Goal: Communication & Community: Answer question/provide support

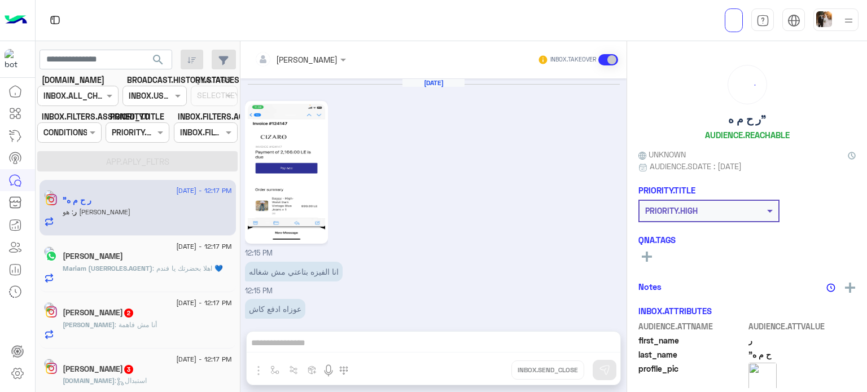
scroll to position [275, 0]
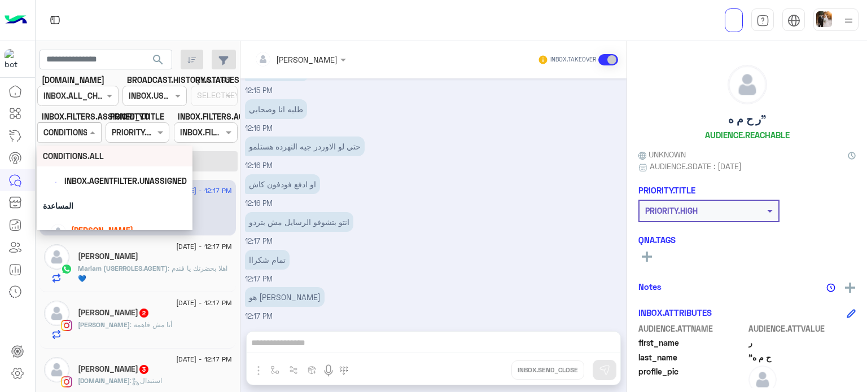
click at [95, 131] on span at bounding box center [94, 132] width 14 height 12
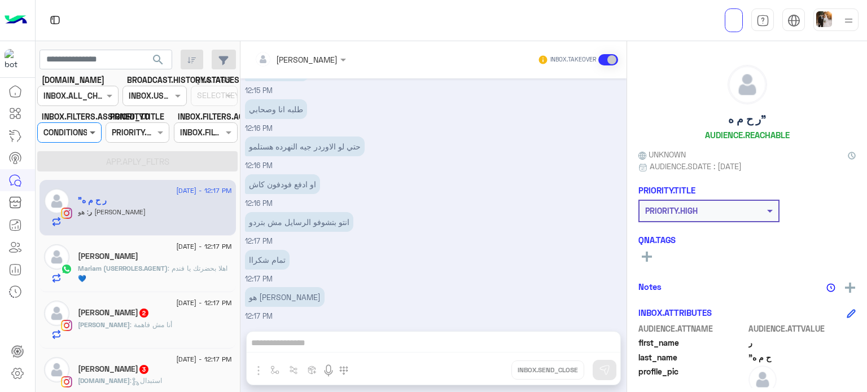
click at [95, 131] on span at bounding box center [94, 132] width 14 height 12
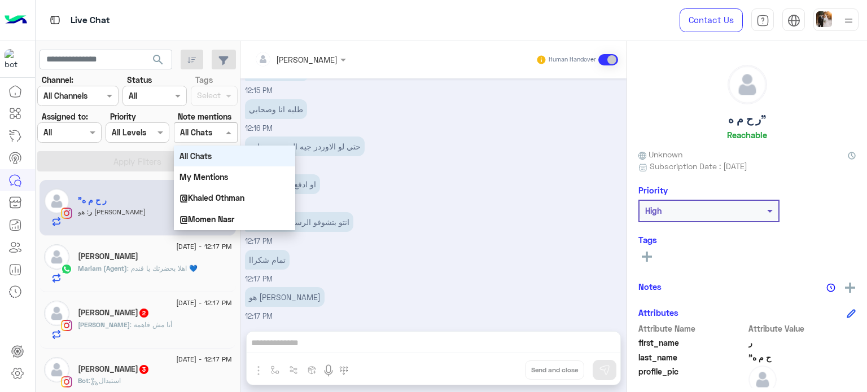
click at [215, 131] on div at bounding box center [205, 132] width 63 height 13
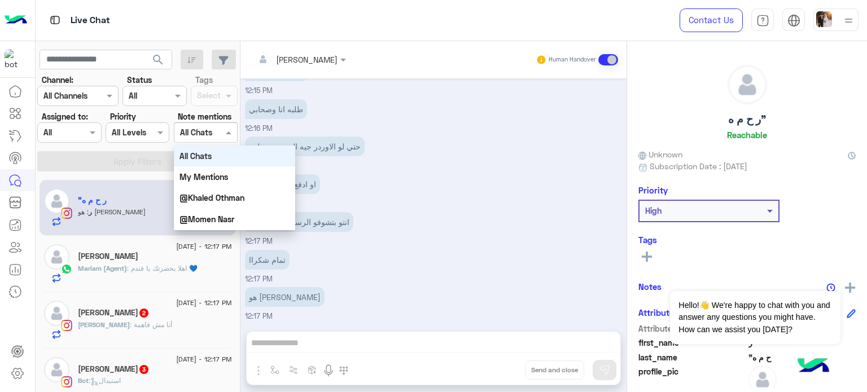
click at [215, 131] on div at bounding box center [205, 132] width 63 height 13
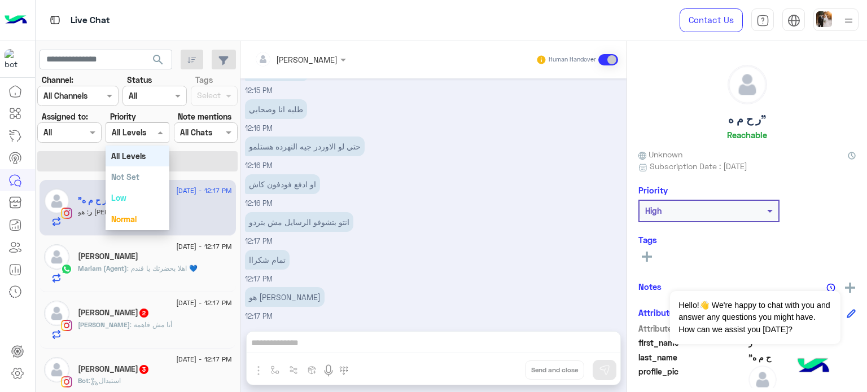
click at [156, 134] on span at bounding box center [162, 132] width 14 height 12
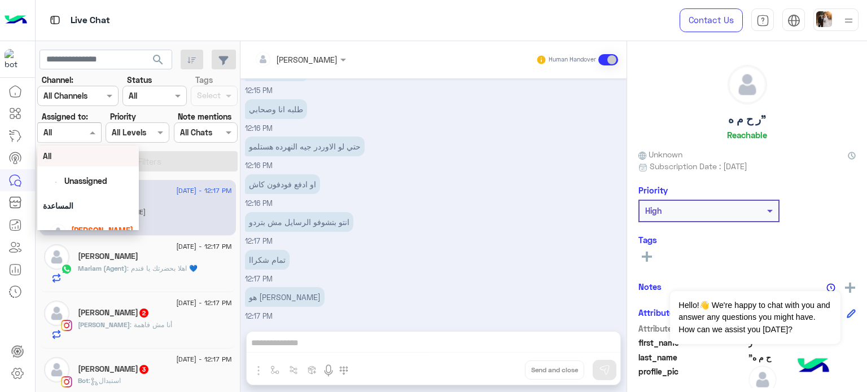
click at [90, 137] on span at bounding box center [94, 132] width 14 height 12
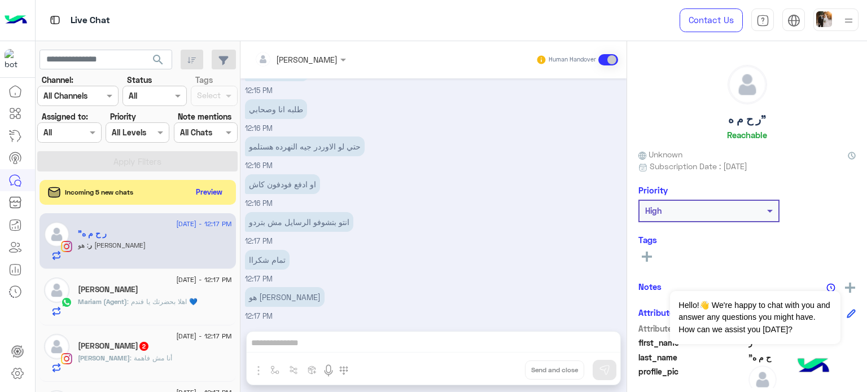
click at [302, 339] on div "Nada Khaled Human Handover [DATE] 12:15 PM انا الفيزه بتاعتي مش شغاله 12:15 PM …" at bounding box center [433, 218] width 386 height 355
click at [304, 345] on div "Nada Khaled Human Handover [DATE] 12:15 PM انا الفيزه بتاعتي مش شغاله 12:15 PM …" at bounding box center [433, 218] width 386 height 355
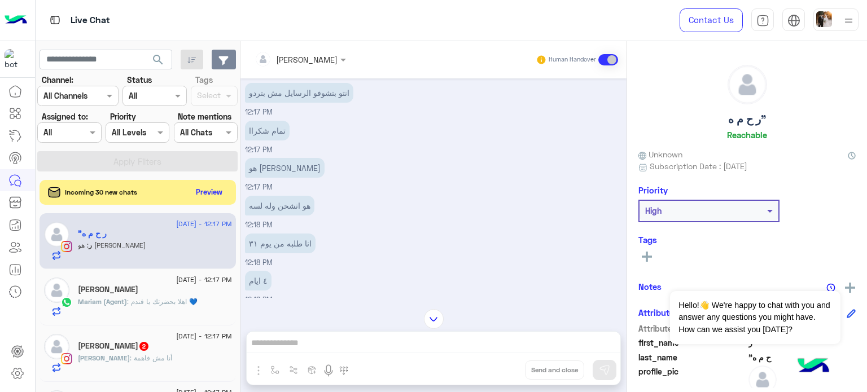
scroll to position [463, 0]
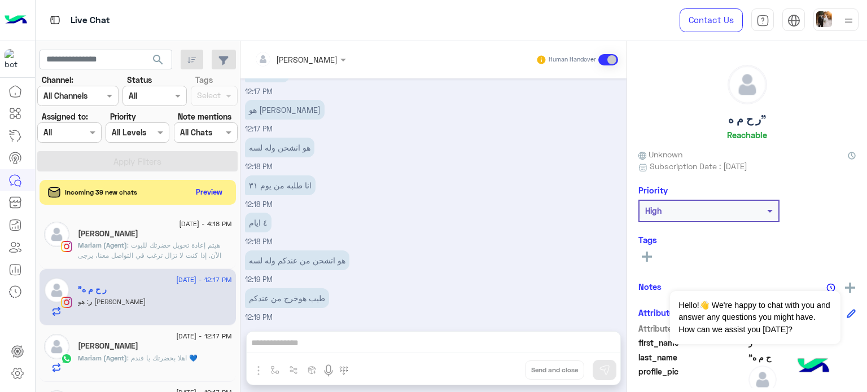
click at [172, 249] on p "Mariam (Agent) : هيتم إعادة تحويل حضرتك للبوت الآن. إذا كنت لا تزال ترغب في الت…" at bounding box center [155, 260] width 154 height 41
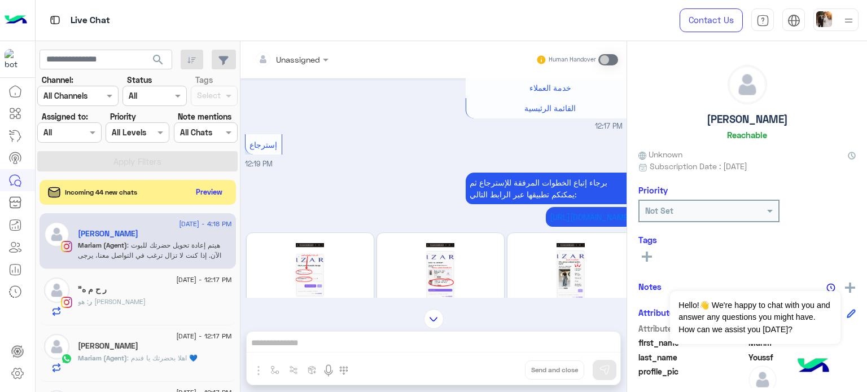
scroll to position [677, 0]
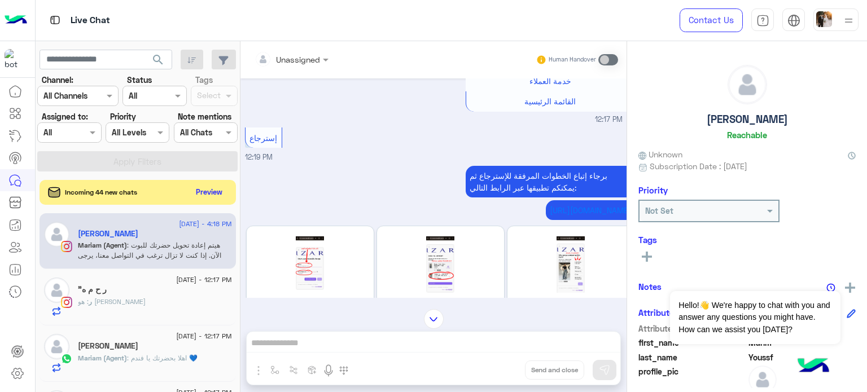
click at [428, 316] on img at bounding box center [434, 319] width 20 height 20
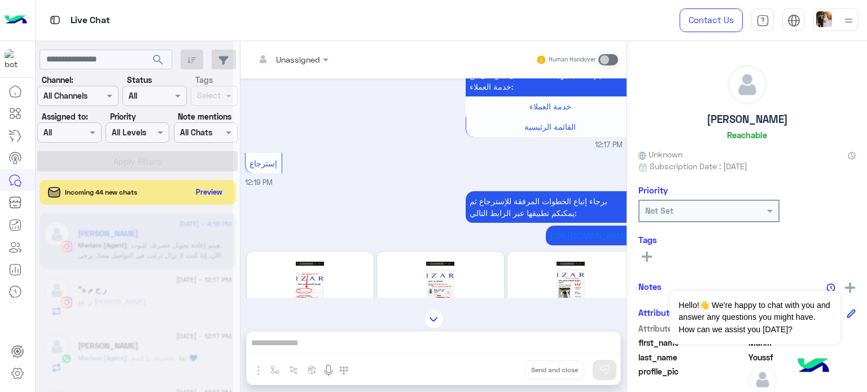
scroll to position [702, 0]
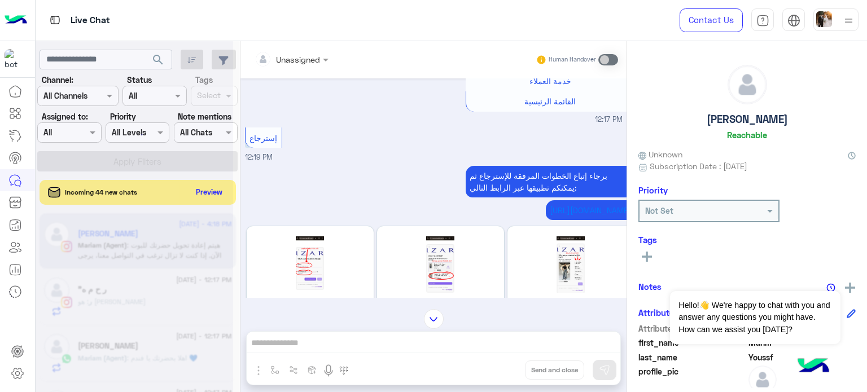
click at [430, 320] on img at bounding box center [434, 319] width 20 height 20
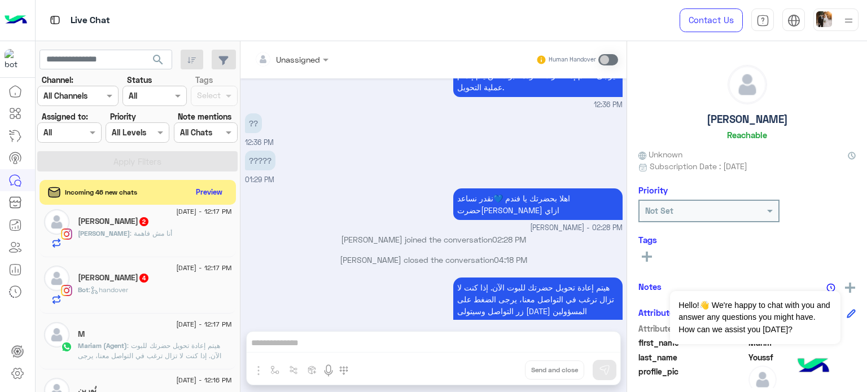
scroll to position [239, 0]
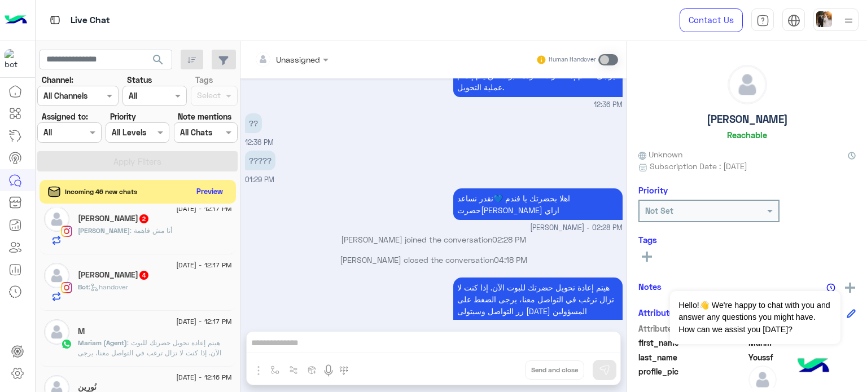
click at [208, 191] on button "Preview" at bounding box center [209, 191] width 35 height 15
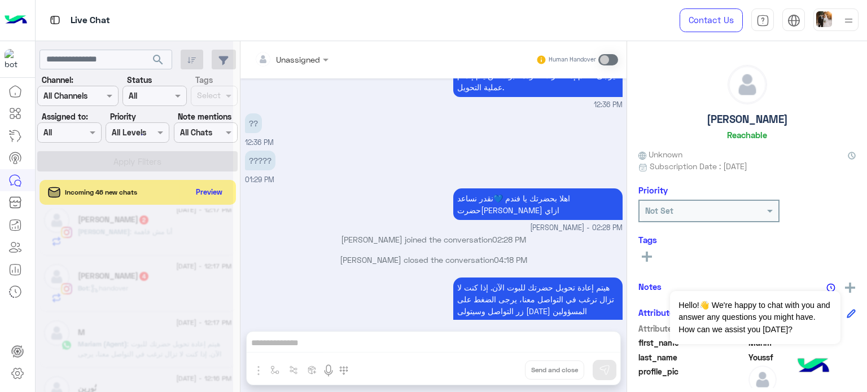
click at [226, 135] on div at bounding box center [134, 201] width 197 height 392
click at [175, 96] on div at bounding box center [134, 201] width 197 height 392
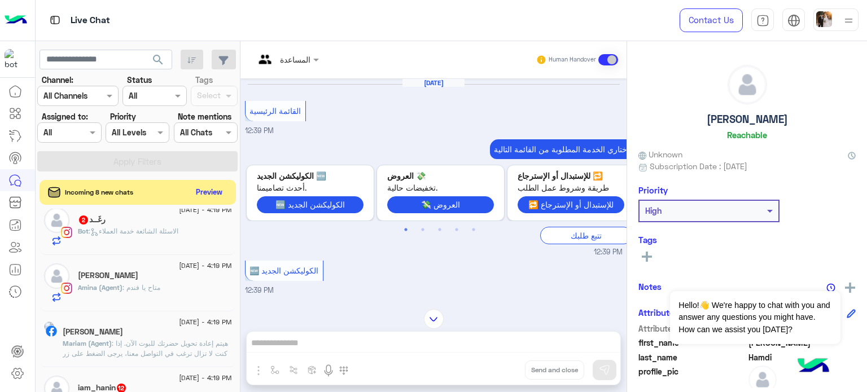
click at [623, 117] on div "[DATE] القائمة الرئيسية 12:39 PM اختاري الخدمة المطلوبة من القائمة التالية: Pre…" at bounding box center [433, 187] width 386 height 219
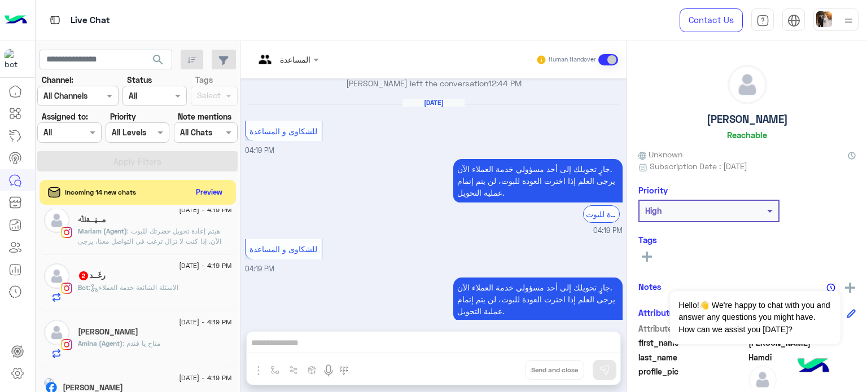
scroll to position [746, 0]
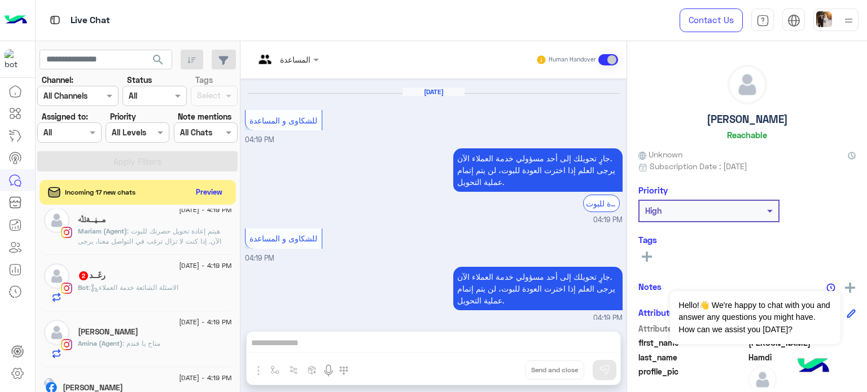
click at [621, 282] on div "[DATE] القائمة الرئيسية 12:39 PM اختاري الخدمة المطلوبة من القائمة التالية: Pre…" at bounding box center [433, 199] width 386 height 242
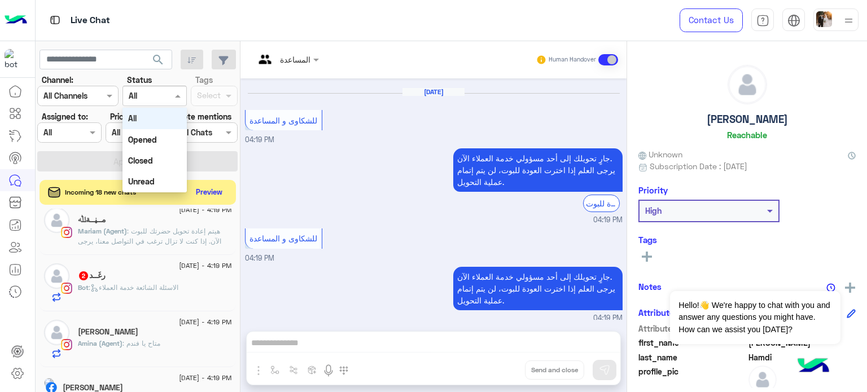
click at [176, 90] on span at bounding box center [179, 96] width 14 height 12
click at [155, 182] on div "Unread" at bounding box center [154, 181] width 64 height 21
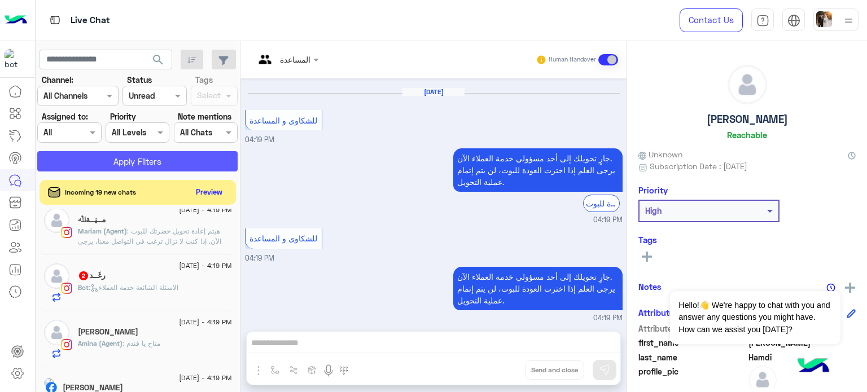
click at [151, 159] on button "Apply Filters" at bounding box center [137, 161] width 200 height 20
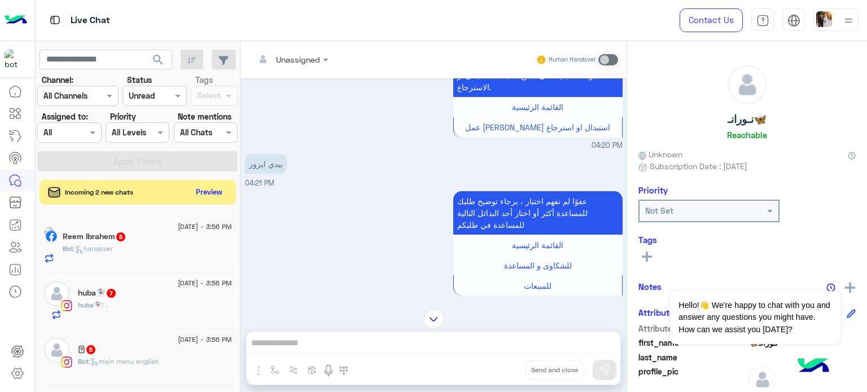
scroll to position [725, 0]
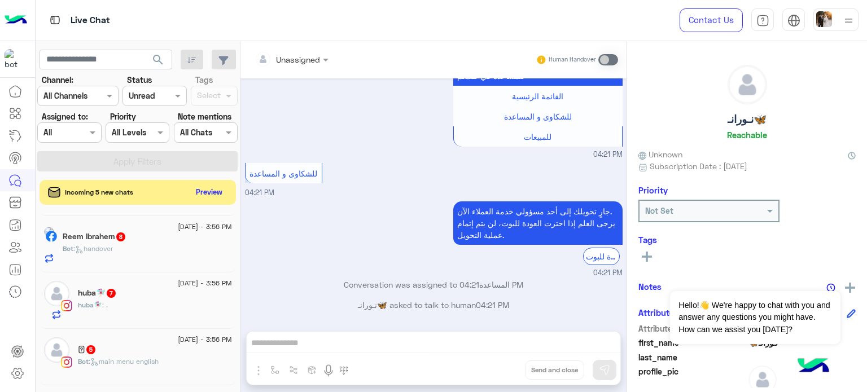
click at [146, 298] on div "huba🧚🏻‍♀️ 7" at bounding box center [155, 294] width 154 height 12
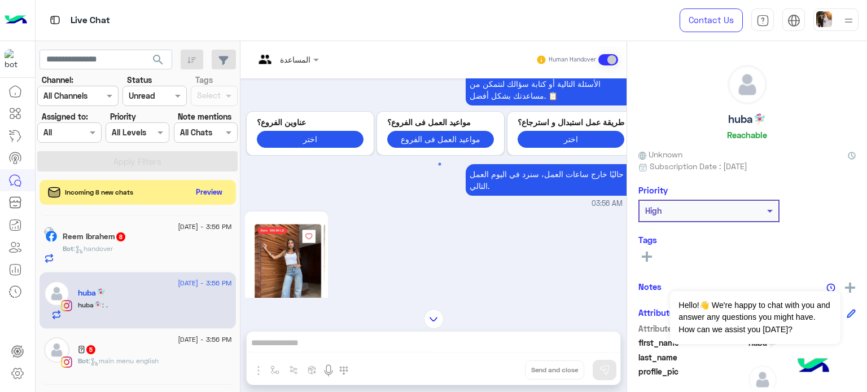
scroll to position [359, 0]
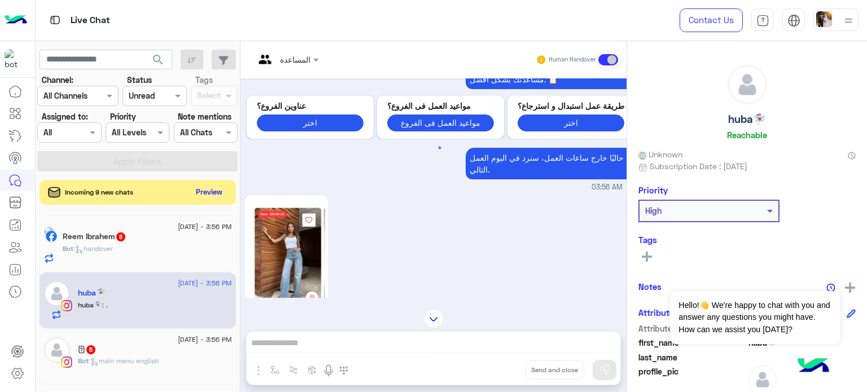
click at [354, 341] on div "المساعدة Human Handover [DATE] السلام عليكم 03:55 AM وعليكم السلام أهلاً بيكي ي…" at bounding box center [433, 218] width 386 height 355
drag, startPoint x: 315, startPoint y: 341, endPoint x: 304, endPoint y: 346, distance: 11.9
click at [304, 346] on div "المساعدة Human Handover [DATE] السلام عليكم 03:55 AM وعليكم السلام أهلاً بيكي ي…" at bounding box center [433, 218] width 386 height 355
click at [296, 345] on div "المساعدة Human Handover [DATE] السلام عليكم 03:55 AM وعليكم السلام أهلاً بيكي ي…" at bounding box center [433, 218] width 386 height 355
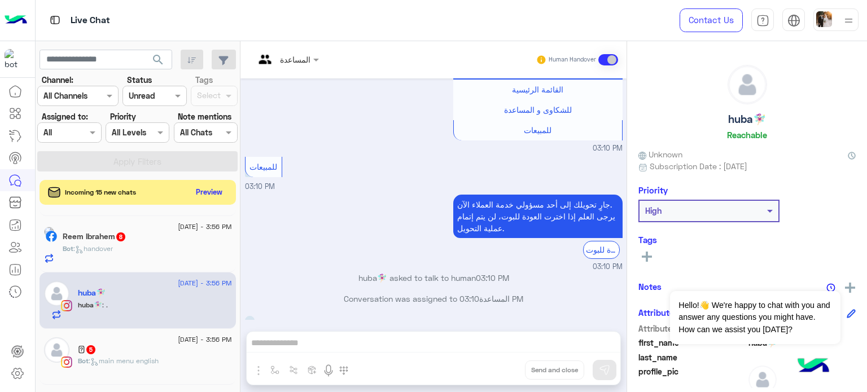
scroll to position [952, 0]
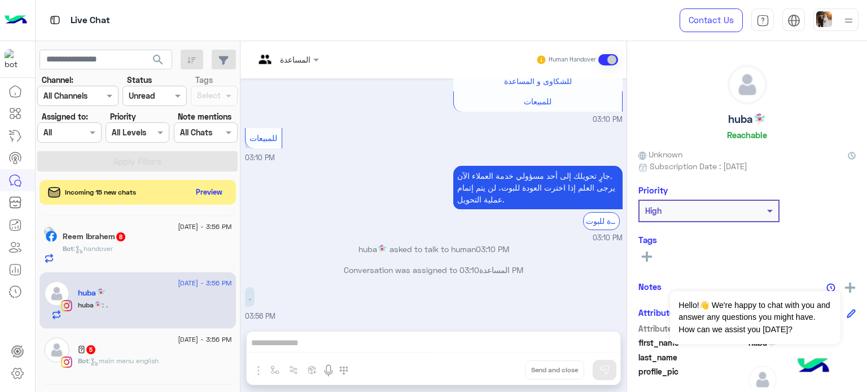
click at [330, 346] on div "المساعدة Human Handover [DATE] السلام عليكم 03:55 AM وعليكم السلام أهلاً بيكي ي…" at bounding box center [433, 218] width 386 height 355
click at [324, 339] on div "المساعدة Human Handover [DATE] السلام عليكم 03:55 AM وعليكم السلام أهلاً بيكي ي…" at bounding box center [433, 218] width 386 height 355
click at [292, 340] on div "المساعدة Human Handover [DATE] السلام عليكم 03:55 AM وعليكم السلام أهلاً بيكي ي…" at bounding box center [433, 218] width 386 height 355
click at [287, 345] on div "المساعدة Human Handover [DATE] السلام عليكم 03:55 AM وعليكم السلام أهلاً بيكي ي…" at bounding box center [433, 218] width 386 height 355
click at [287, 346] on div "المساعدة Human Handover [DATE] السلام عليكم 03:55 AM وعليكم السلام أهلاً بيكي ي…" at bounding box center [433, 218] width 386 height 355
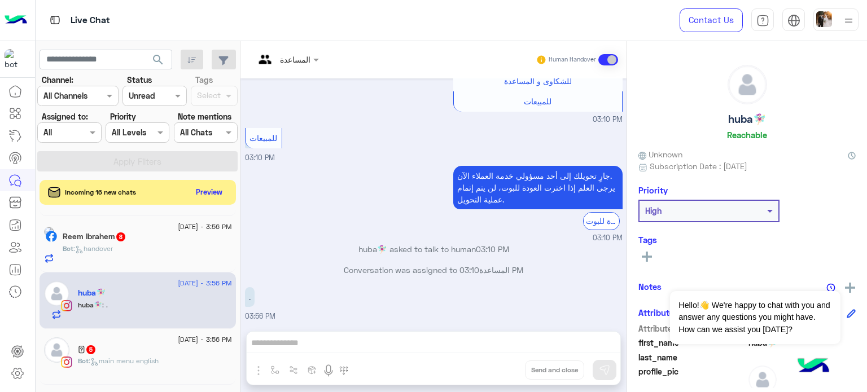
drag, startPoint x: 324, startPoint y: 340, endPoint x: 339, endPoint y: 340, distance: 14.7
click at [324, 341] on div "المساعدة Human Handover [DATE] السلام عليكم 03:55 AM وعليكم السلام أهلاً بيكي ي…" at bounding box center [433, 218] width 386 height 355
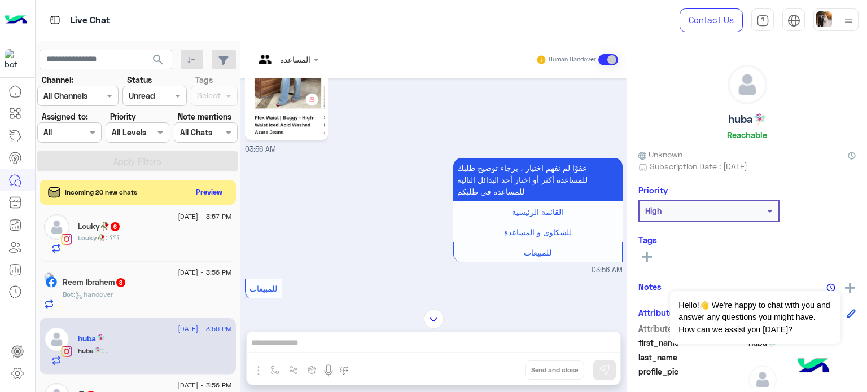
scroll to position [503, 0]
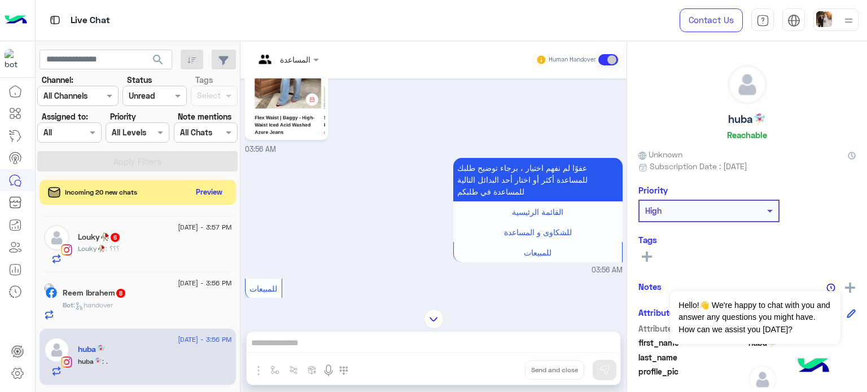
click at [160, 310] on div "Bot : handover" at bounding box center [147, 310] width 169 height 20
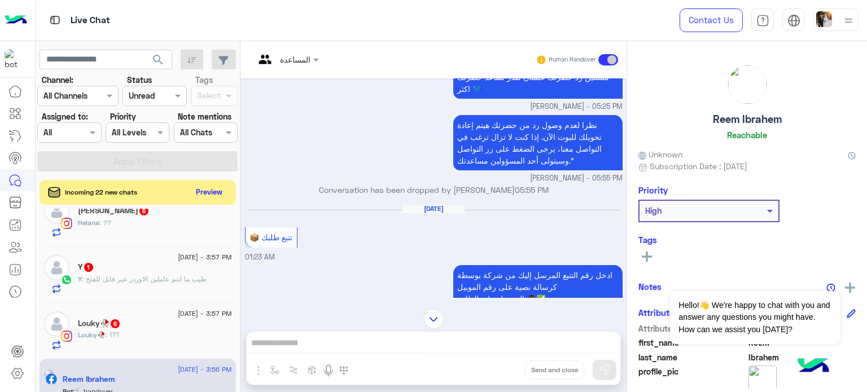
scroll to position [390, 0]
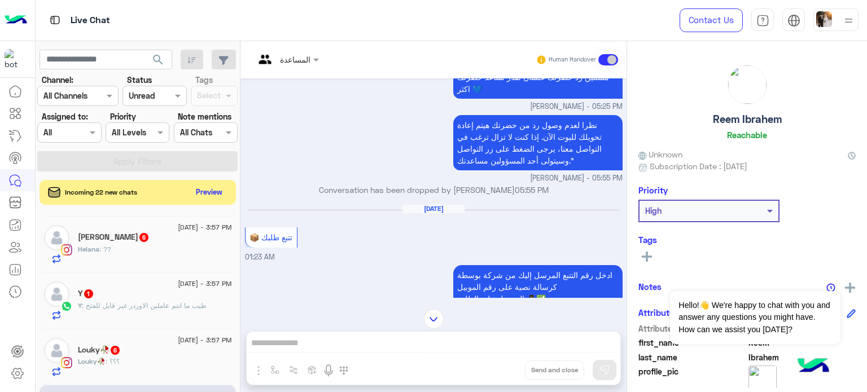
click at [175, 352] on div "Louky🥀 6" at bounding box center [155, 351] width 154 height 12
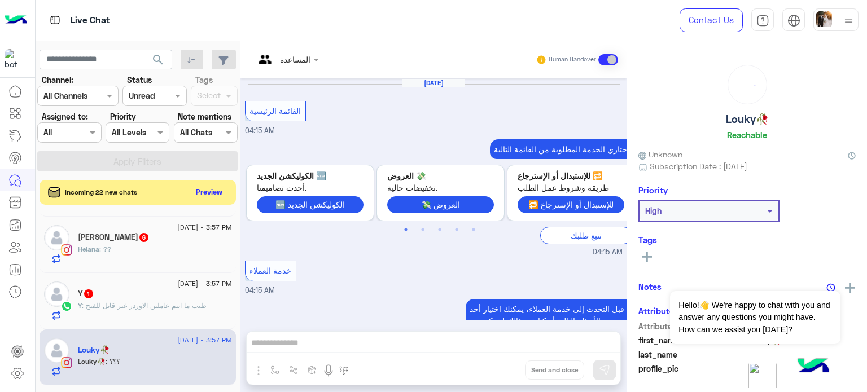
scroll to position [519, 0]
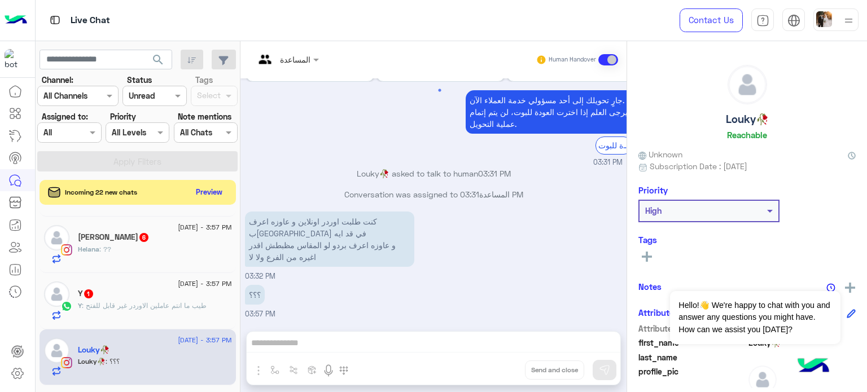
click at [325, 341] on div "المساعدة Human Handover [DATE] القائمة الرئيسية 04:15 AM اختاري الخدمة المطلوبة…" at bounding box center [433, 218] width 386 height 355
click at [320, 344] on div "المساعدة Human Handover [DATE] القائمة الرئيسية 04:15 AM اختاري الخدمة المطلوبة…" at bounding box center [433, 218] width 386 height 355
click at [318, 345] on div "المساعدة Human Handover [DATE] القائمة الرئيسية 04:15 AM اختاري الخدمة المطلوبة…" at bounding box center [433, 218] width 386 height 355
click at [318, 344] on div "المساعدة Human Handover [DATE] القائمة الرئيسية 04:15 AM اختاري الخدمة المطلوبة…" at bounding box center [433, 218] width 386 height 355
click at [315, 343] on div "المساعدة Human Handover [DATE] القائمة الرئيسية 04:15 AM اختاري الخدمة المطلوبة…" at bounding box center [433, 218] width 386 height 355
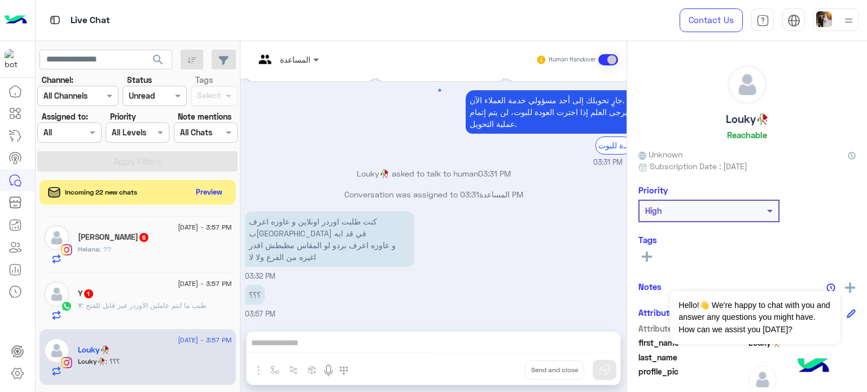
click at [312, 60] on span at bounding box center [317, 60] width 14 height 12
click at [319, 58] on span at bounding box center [317, 60] width 14 height 12
click at [316, 59] on span at bounding box center [317, 60] width 14 height 12
click at [296, 61] on div at bounding box center [287, 58] width 76 height 13
click at [282, 64] on span "المساعدة" at bounding box center [295, 60] width 30 height 10
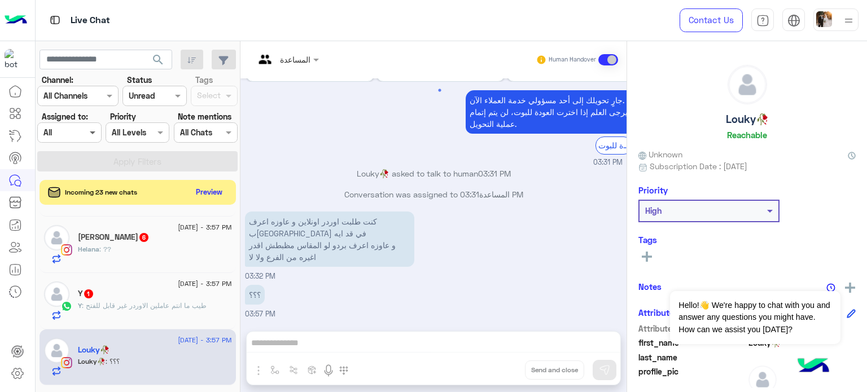
click at [88, 133] on span at bounding box center [94, 132] width 14 height 12
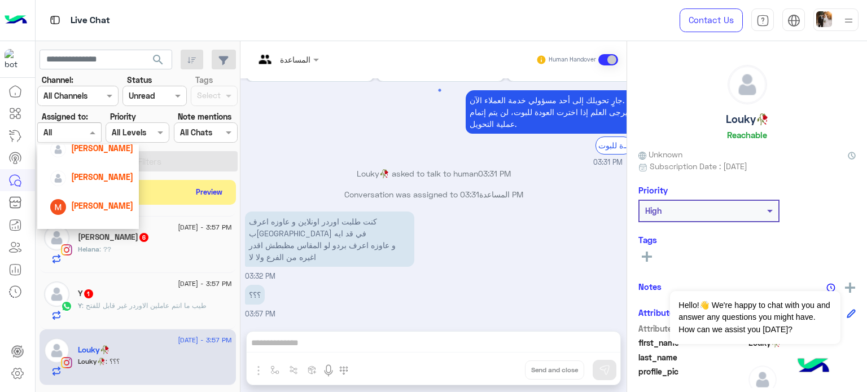
scroll to position [129, 0]
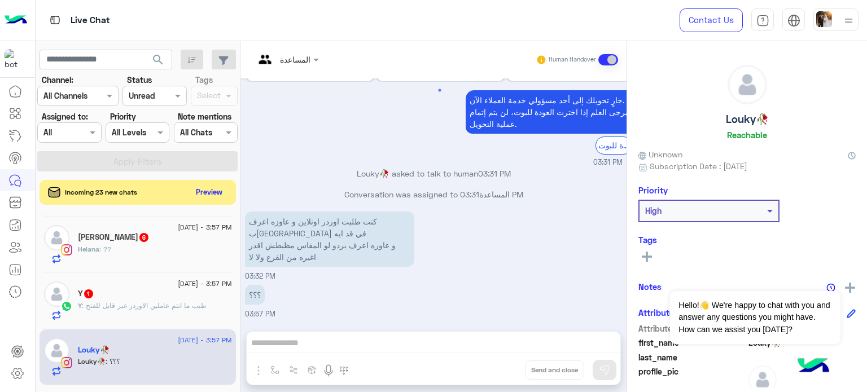
click at [421, 112] on div "جارٍ تحويلك إلى [DATE] مسؤولي خدمة العملاء الآن. يرجى العلم إذا اخترت العودة لل…" at bounding box center [440, 122] width 390 height 64
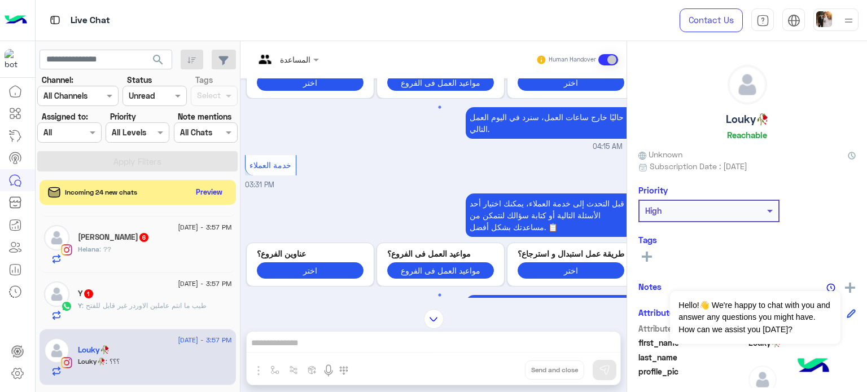
scroll to position [499, 0]
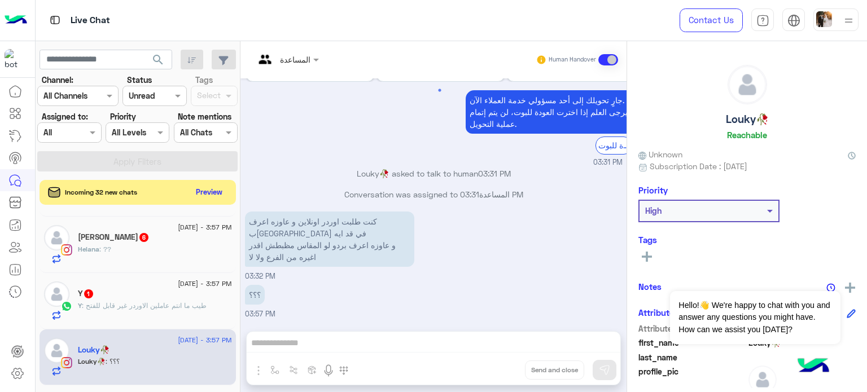
click at [292, 343] on div "المساعدة Human Handover [DATE] القائمة الرئيسية 04:15 AM اختاري الخدمة المطلوبة…" at bounding box center [433, 218] width 386 height 355
click at [609, 67] on div "Human Handover" at bounding box center [576, 60] width 83 height 20
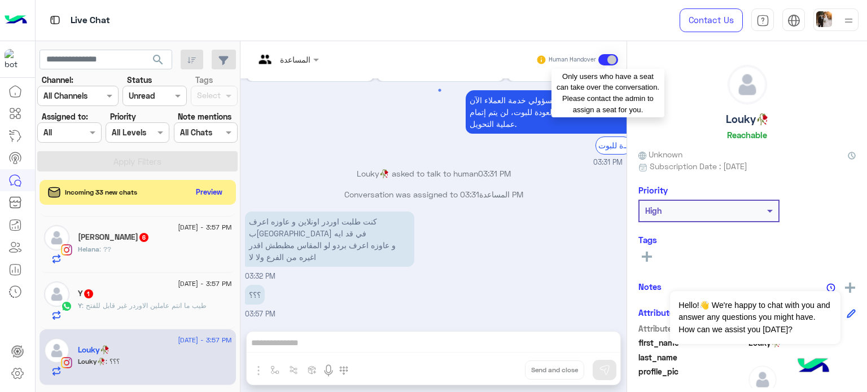
click at [610, 59] on span at bounding box center [608, 59] width 20 height 11
click at [608, 58] on span at bounding box center [608, 59] width 20 height 11
click at [604, 58] on span at bounding box center [608, 59] width 20 height 11
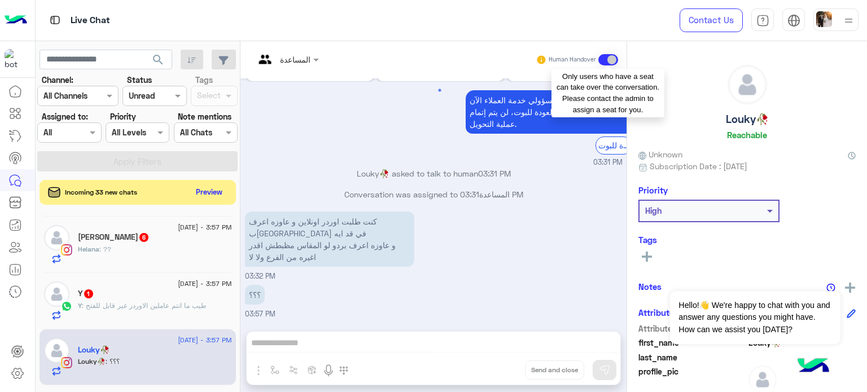
click at [600, 58] on span at bounding box center [608, 59] width 20 height 11
click at [611, 58] on span at bounding box center [608, 59] width 20 height 11
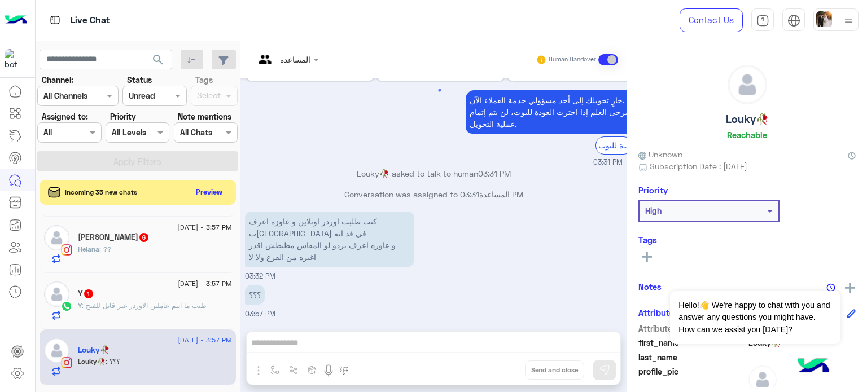
click at [609, 56] on span at bounding box center [608, 59] width 20 height 11
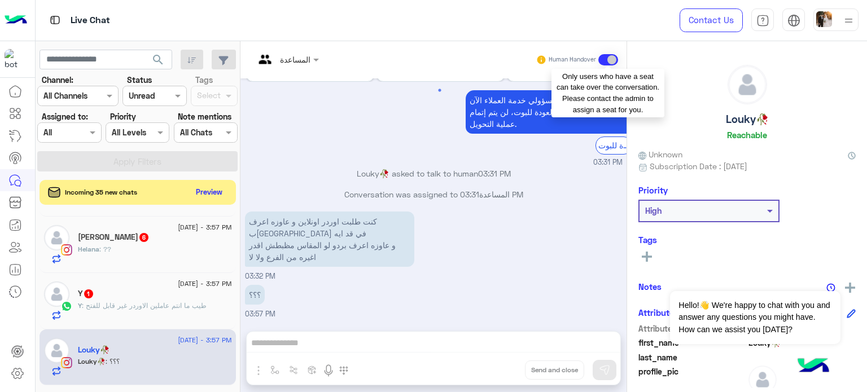
click at [613, 56] on span at bounding box center [608, 59] width 20 height 11
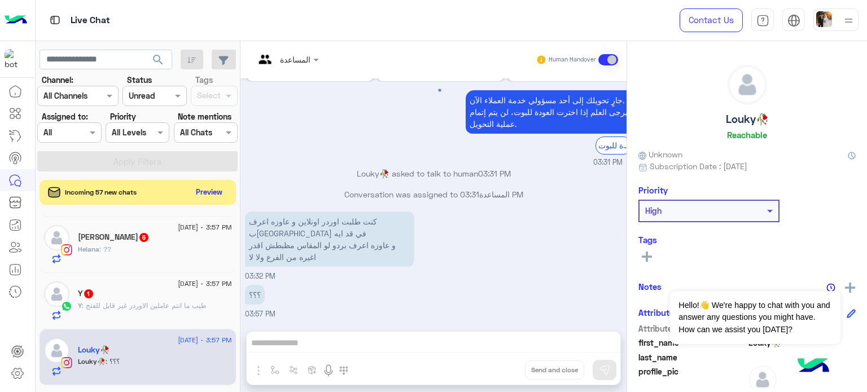
click at [299, 345] on div "المساعدة Human Handover [DATE] القائمة الرئيسية 04:15 AM اختاري الخدمة المطلوبة…" at bounding box center [433, 218] width 386 height 355
click at [293, 340] on div "المساعدة Human Handover [DATE] القائمة الرئيسية 04:15 AM اختاري الخدمة المطلوبة…" at bounding box center [433, 218] width 386 height 355
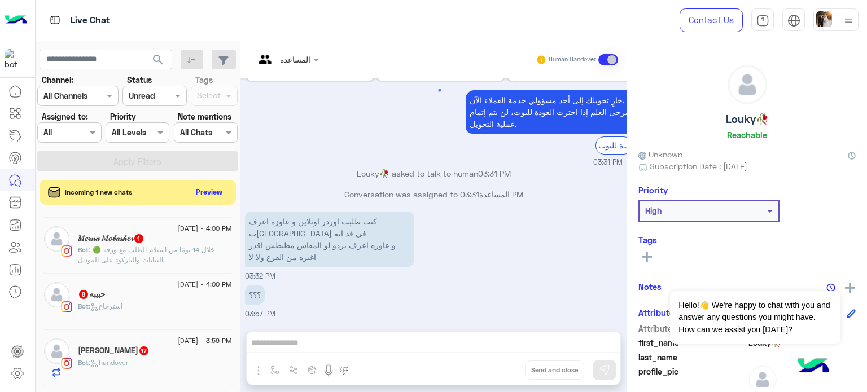
scroll to position [626, 0]
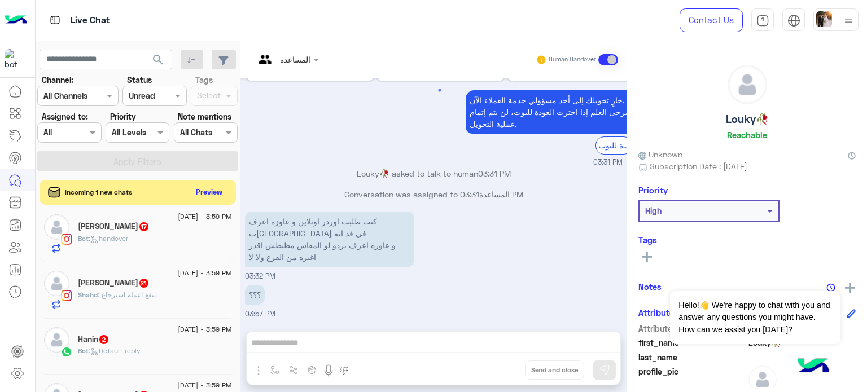
click at [305, 65] on div "المساعدة" at bounding box center [295, 60] width 30 height 12
click at [316, 60] on span at bounding box center [317, 60] width 14 height 12
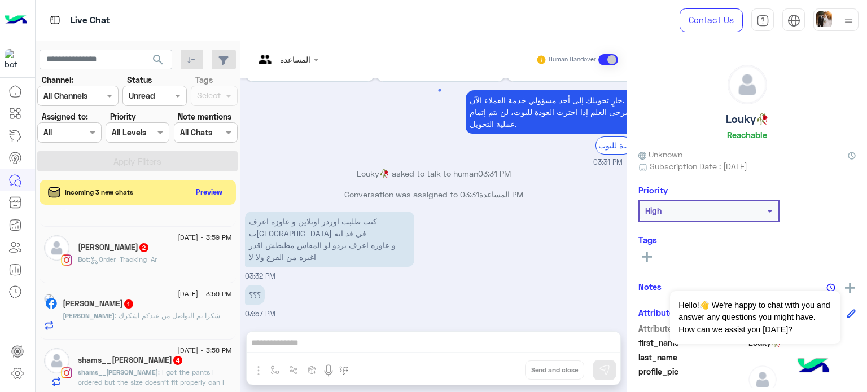
scroll to position [796, 0]
